Goal: Task Accomplishment & Management: Manage account settings

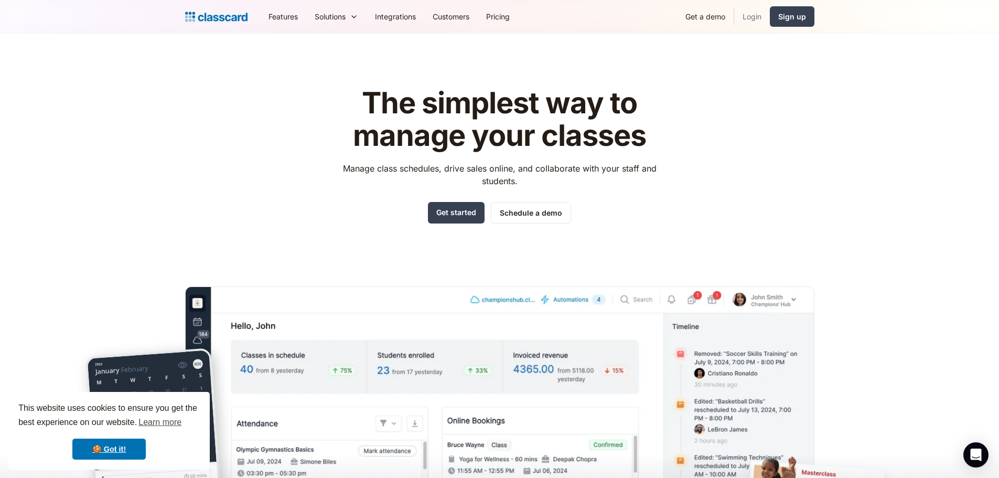
click at [736, 15] on link "Login" at bounding box center [752, 17] width 36 height 24
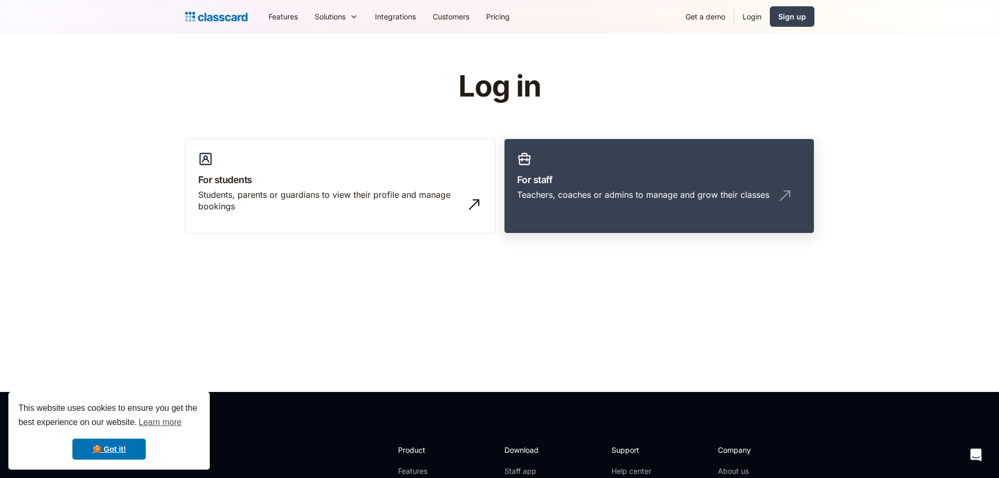
click at [607, 181] on h3 "For staff" at bounding box center [659, 180] width 284 height 14
